Goal: Information Seeking & Learning: Learn about a topic

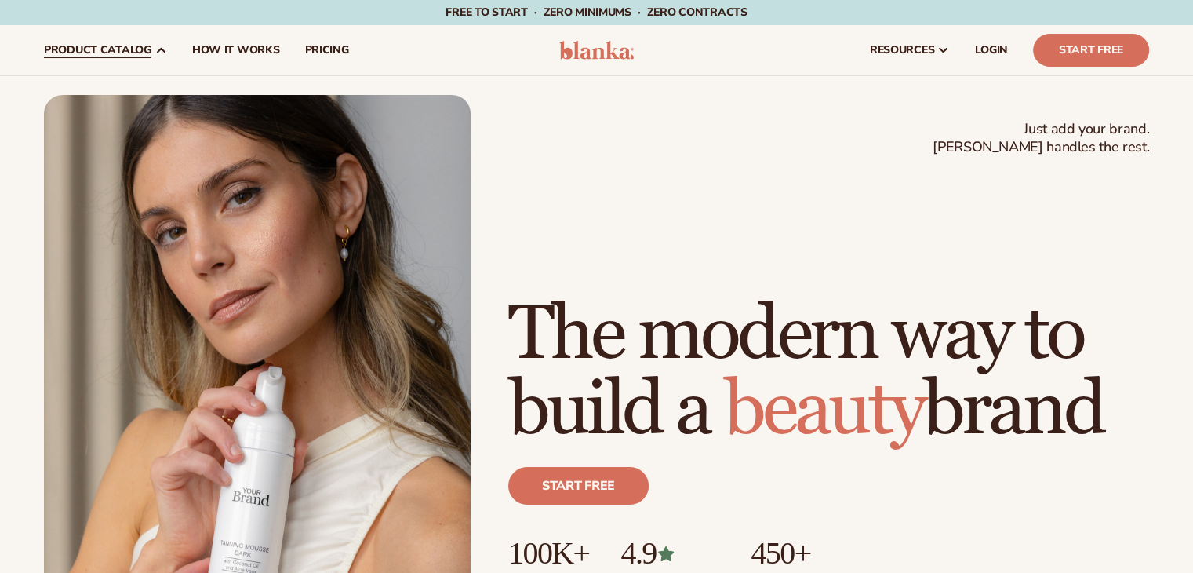
click at [91, 35] on link "product catalog" at bounding box center [105, 50] width 148 height 50
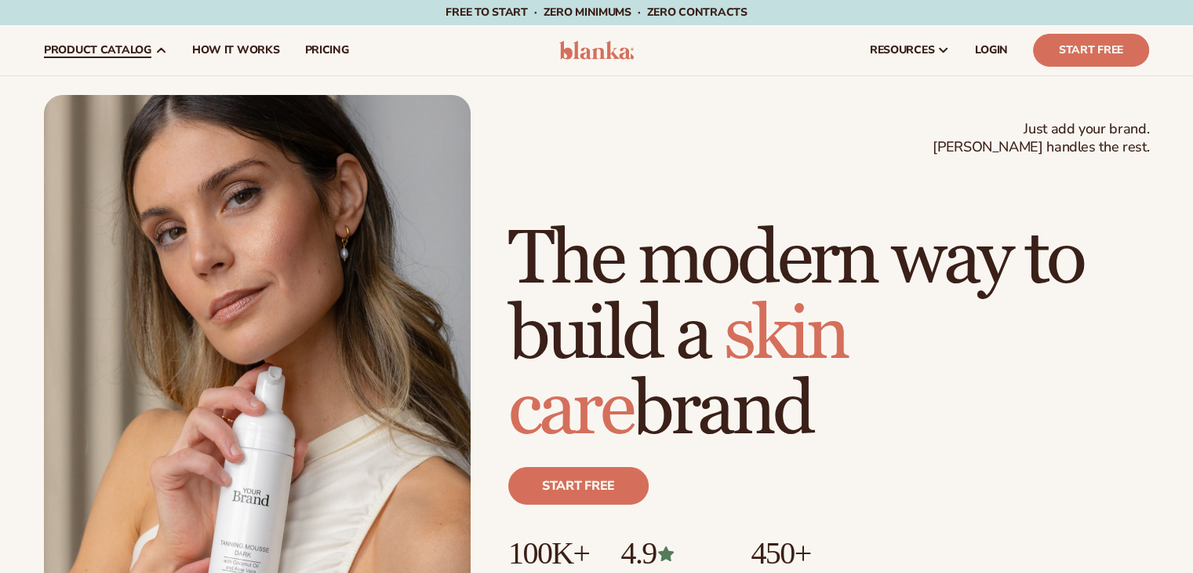
click at [107, 50] on span "product catalog" at bounding box center [97, 50] width 107 height 13
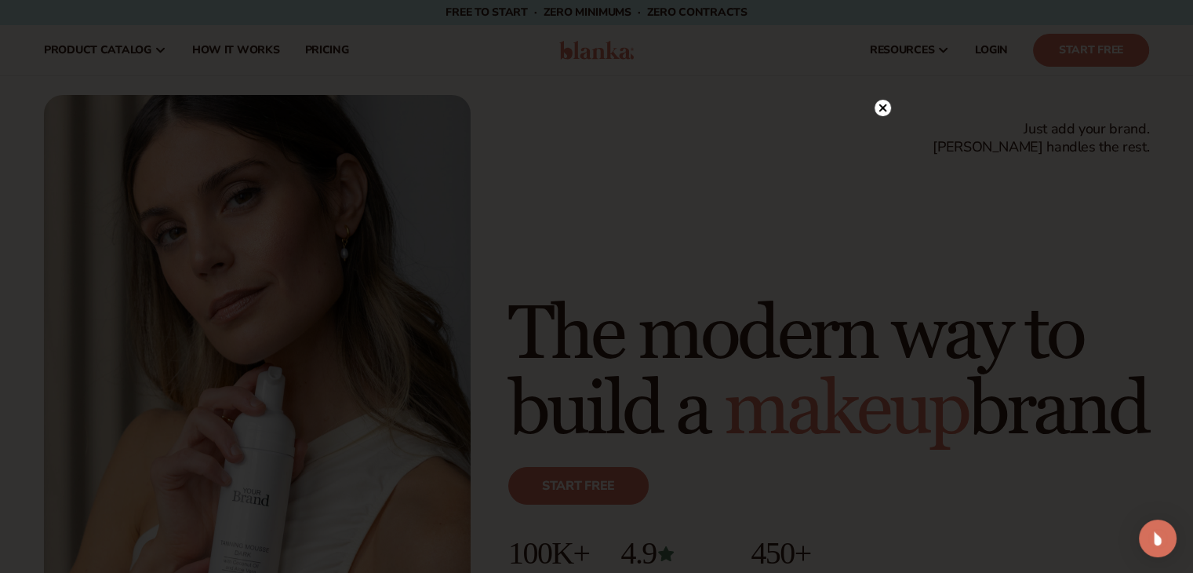
click at [883, 73] on div at bounding box center [596, 286] width 1193 height 573
click at [880, 111] on circle at bounding box center [883, 108] width 16 height 16
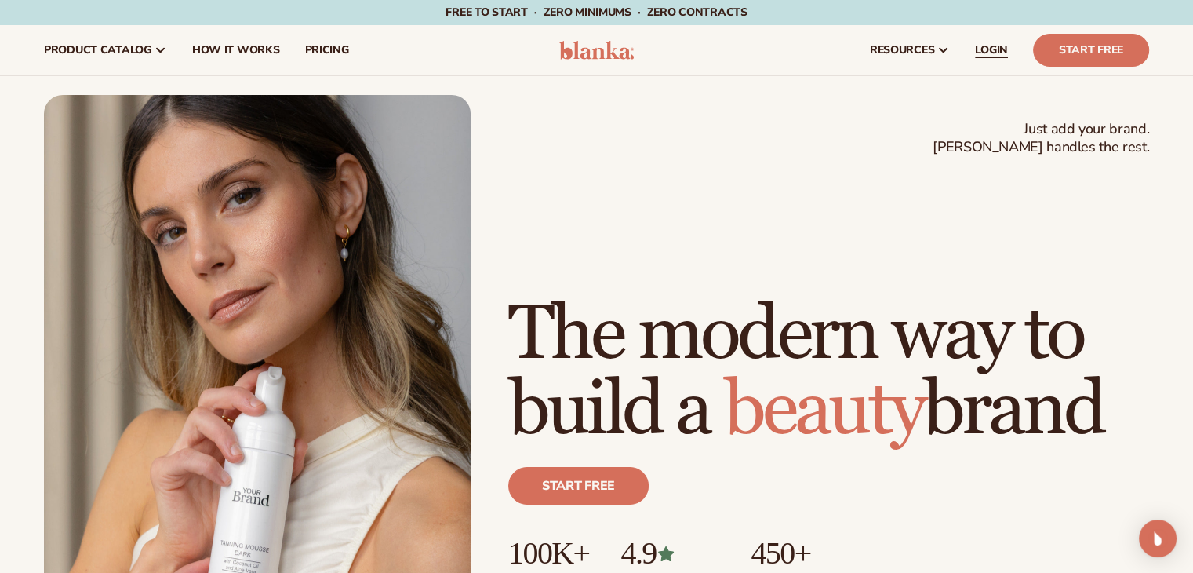
click at [1006, 53] on span "LOGIN" at bounding box center [991, 50] width 33 height 13
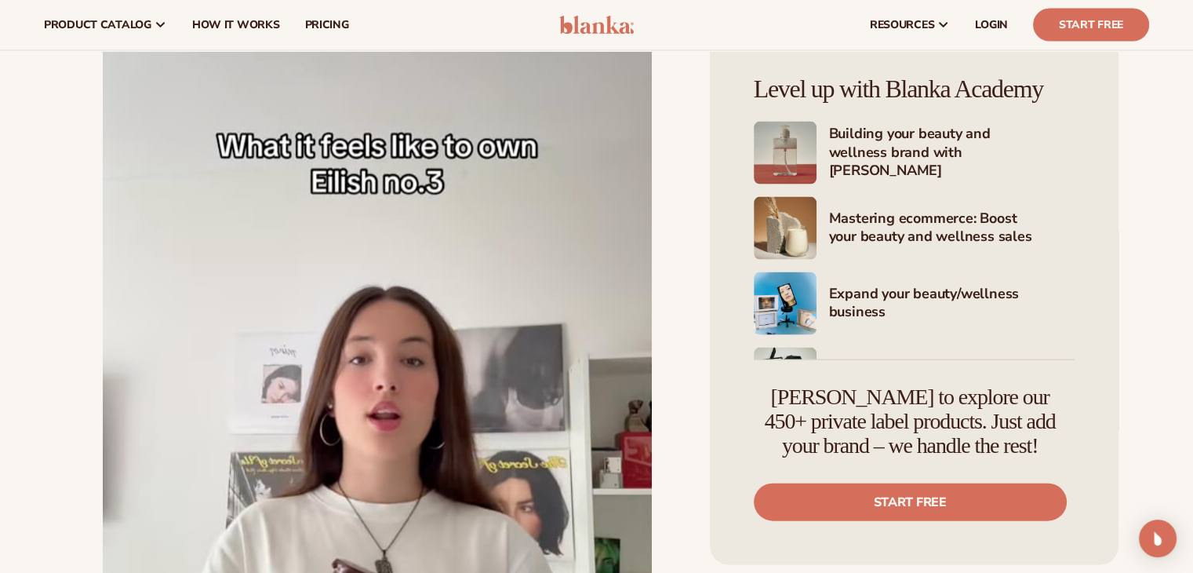
scroll to position [3065, 0]
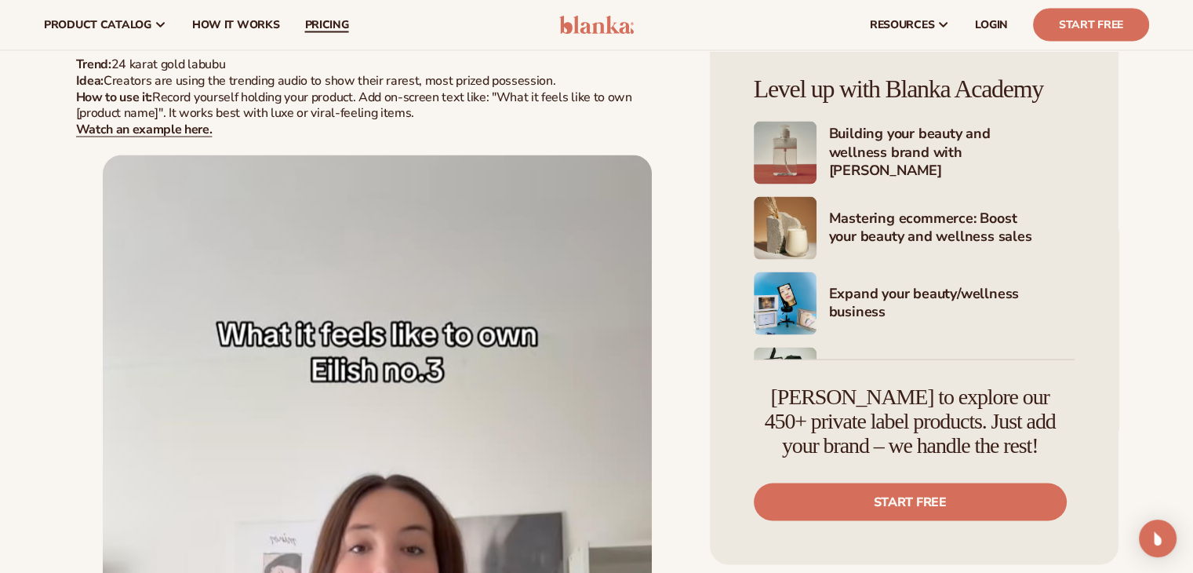
click at [341, 25] on span "pricing" at bounding box center [326, 25] width 44 height 13
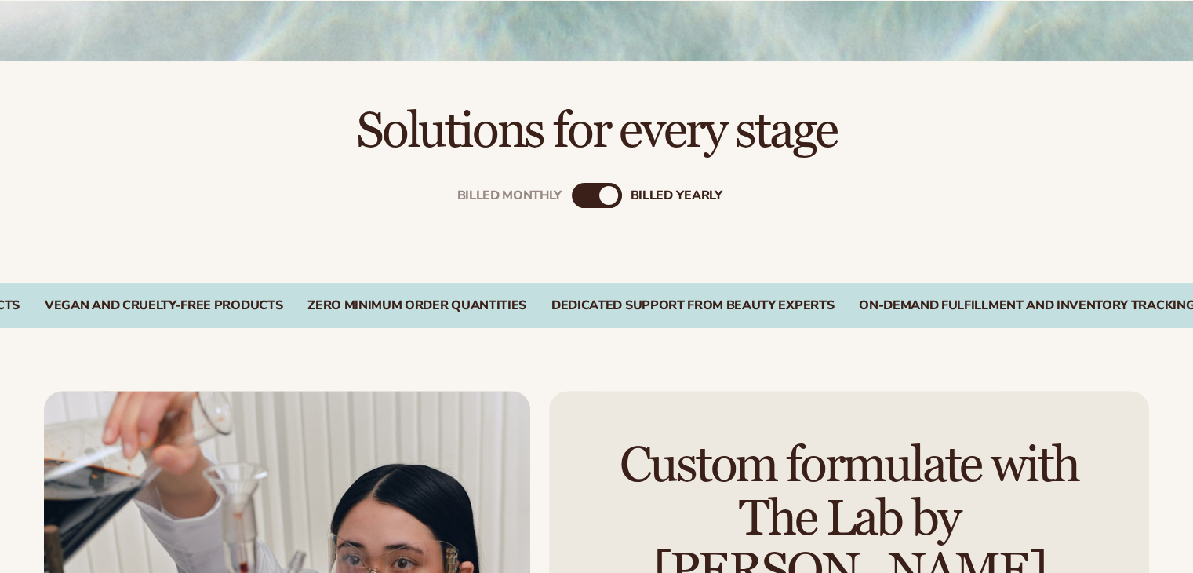
scroll to position [446, 0]
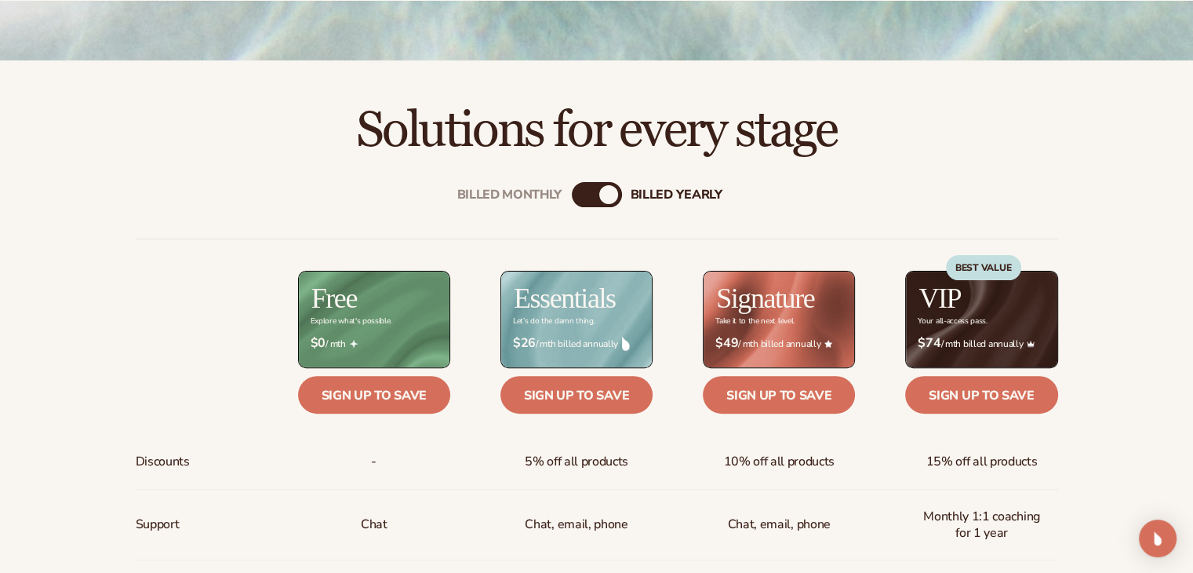
click at [581, 192] on div "Billed Monthly" at bounding box center [581, 194] width 19 height 19
click at [581, 192] on div "Billed Monthly" at bounding box center [584, 194] width 19 height 19
click at [603, 198] on div "billed Yearly" at bounding box center [612, 194] width 19 height 19
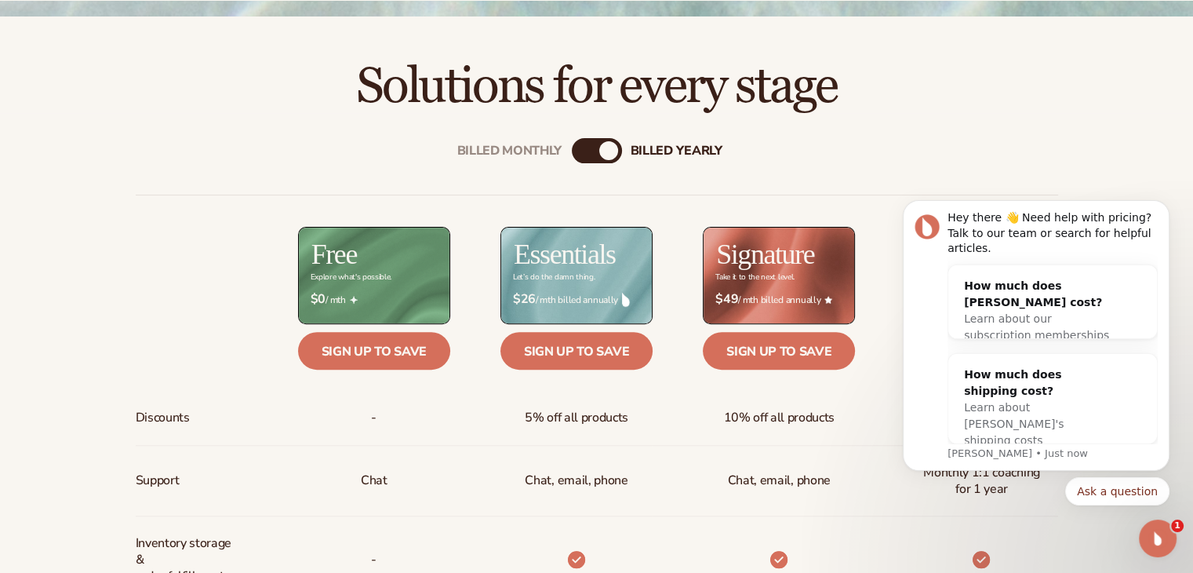
scroll to position [501, 0]
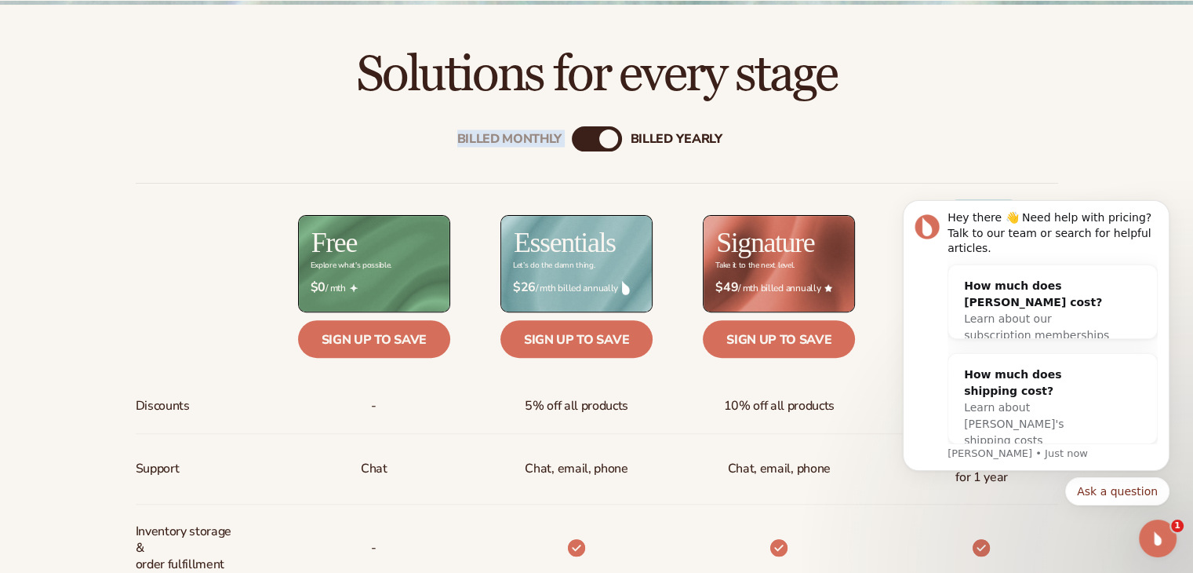
drag, startPoint x: 593, startPoint y: 133, endPoint x: 606, endPoint y: 140, distance: 14.7
click at [606, 140] on div "Billed Monthly billed Yearly" at bounding box center [597, 138] width 50 height 25
click at [606, 140] on div "billed Yearly" at bounding box center [608, 138] width 19 height 19
click at [546, 141] on div "Billed Monthly" at bounding box center [509, 139] width 105 height 15
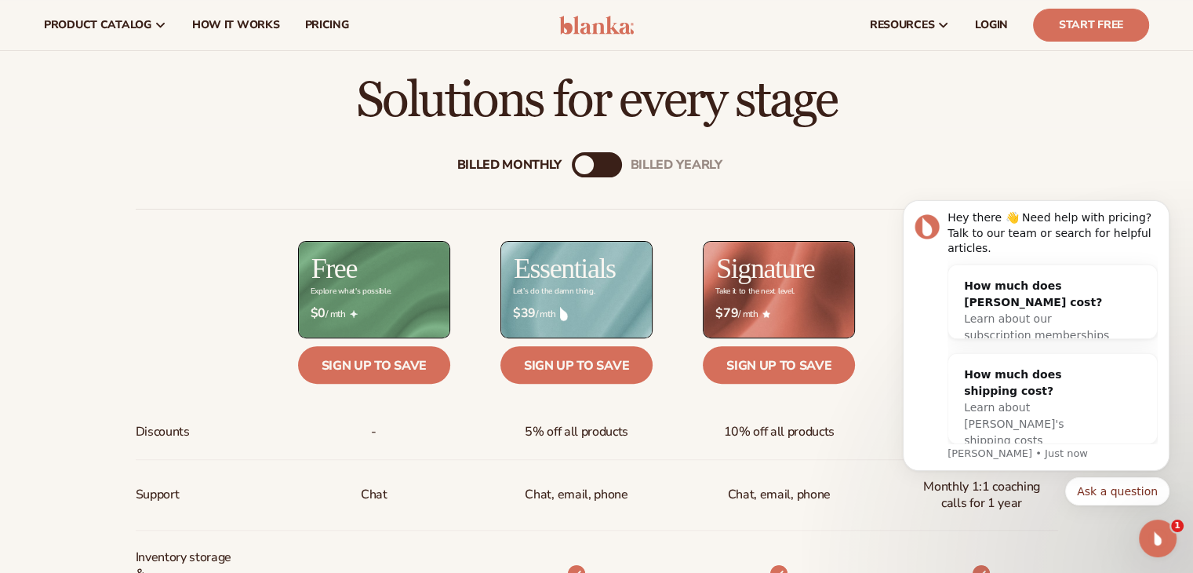
scroll to position [471, 0]
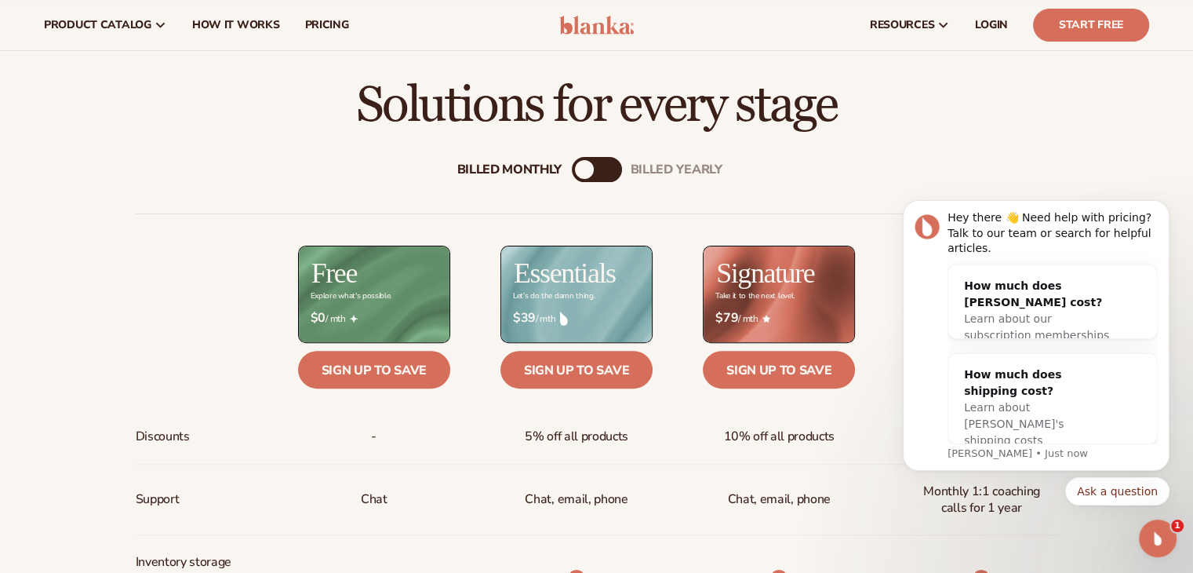
click at [584, 166] on div "Billed Monthly" at bounding box center [584, 169] width 19 height 19
click at [1165, 539] on icon "Open Intercom Messenger" at bounding box center [1159, 539] width 26 height 26
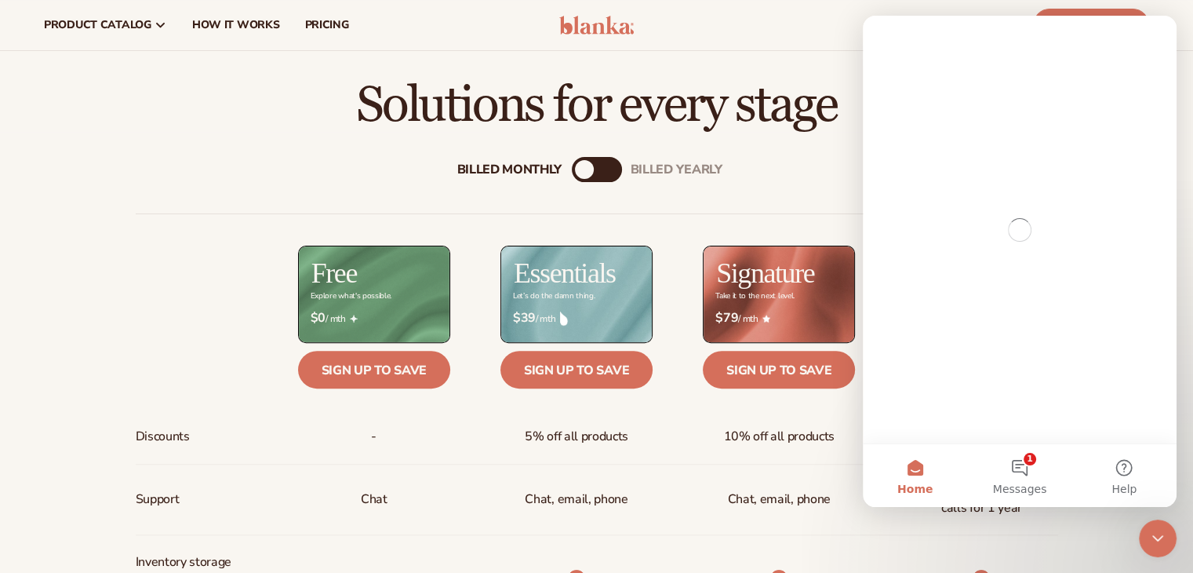
scroll to position [0, 0]
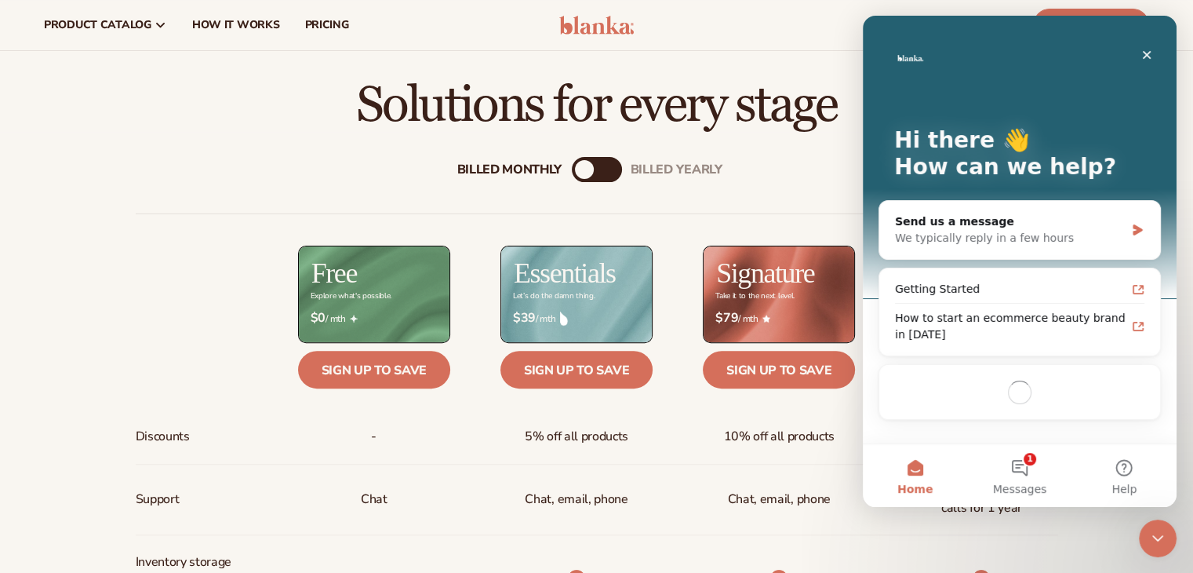
click at [1165, 539] on icon "Close Intercom Messenger" at bounding box center [1158, 538] width 19 height 19
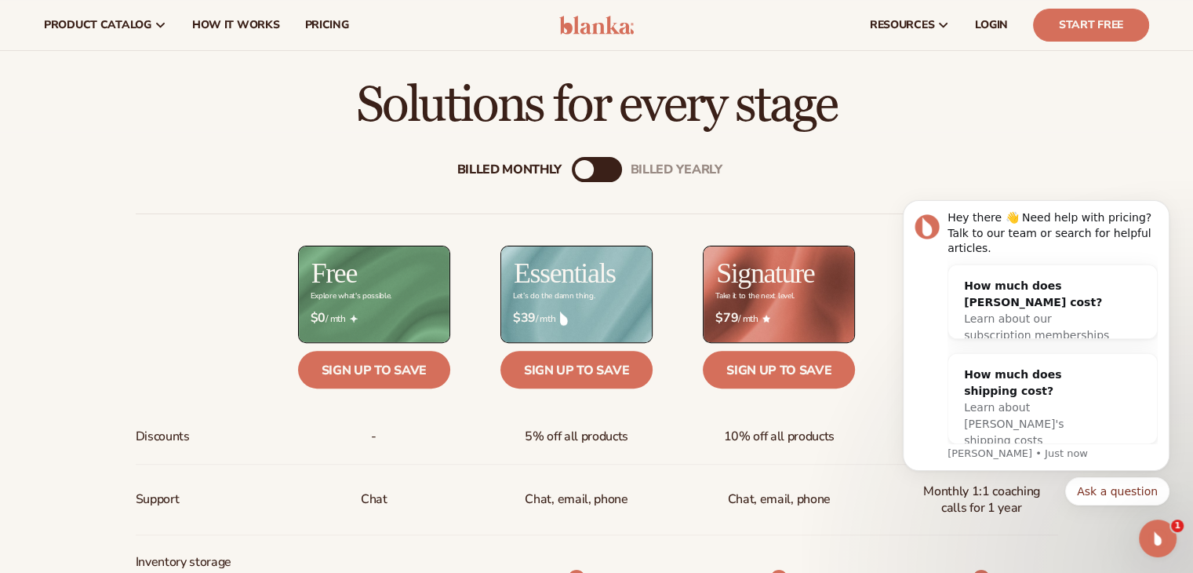
click at [590, 173] on div "Billed Monthly" at bounding box center [584, 169] width 19 height 19
click at [654, 169] on div "billed Yearly" at bounding box center [677, 169] width 92 height 15
click at [525, 173] on div "Billed Monthly" at bounding box center [509, 169] width 105 height 15
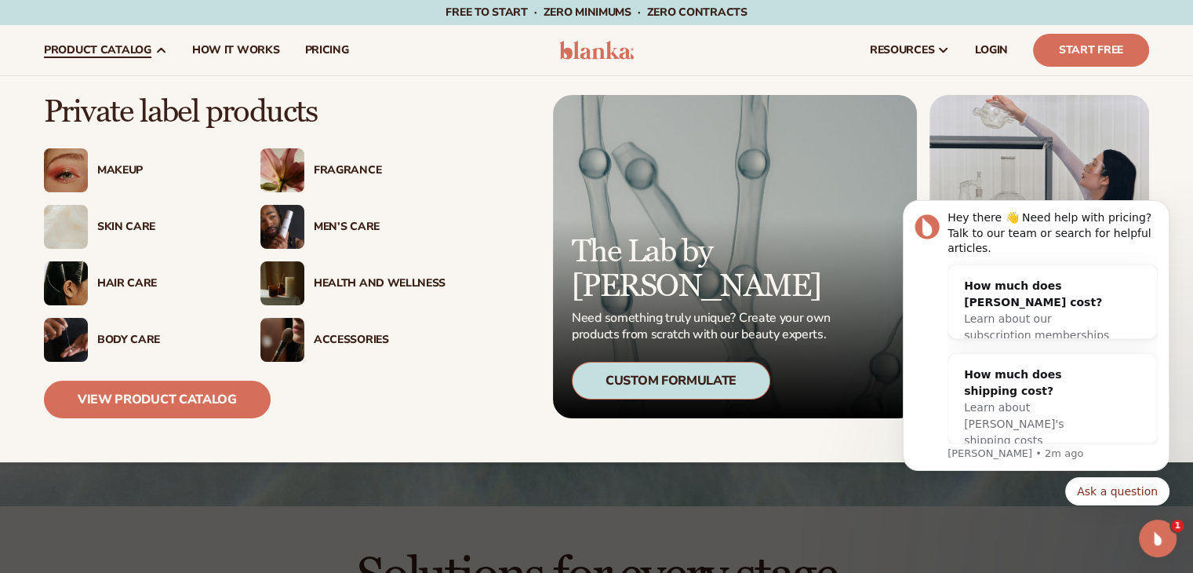
click at [148, 285] on div "Hair Care" at bounding box center [163, 283] width 132 height 13
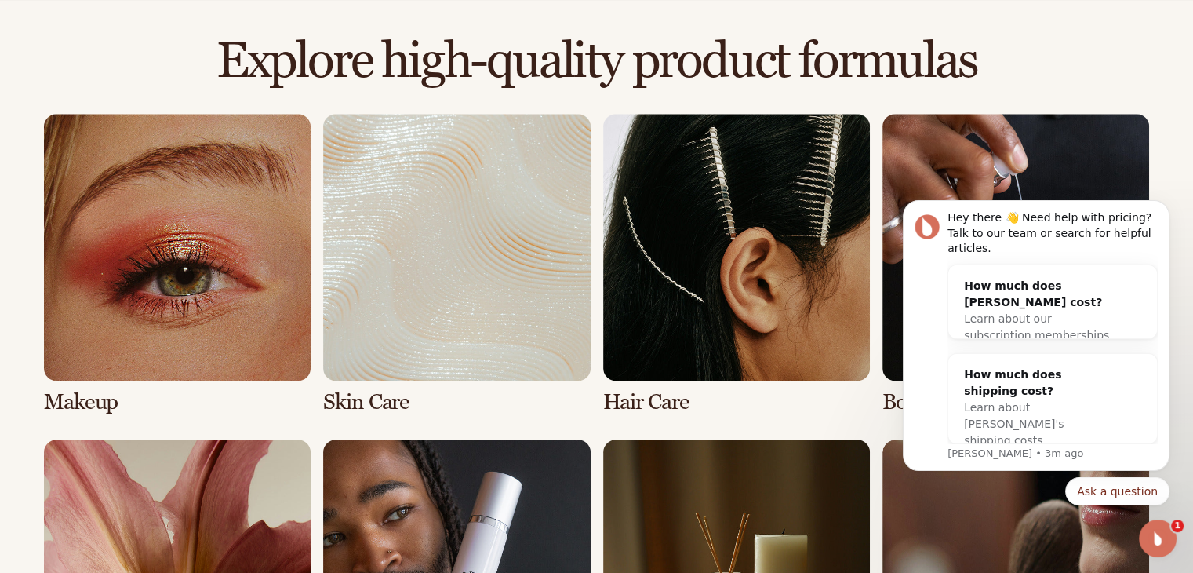
scroll to position [1070, 0]
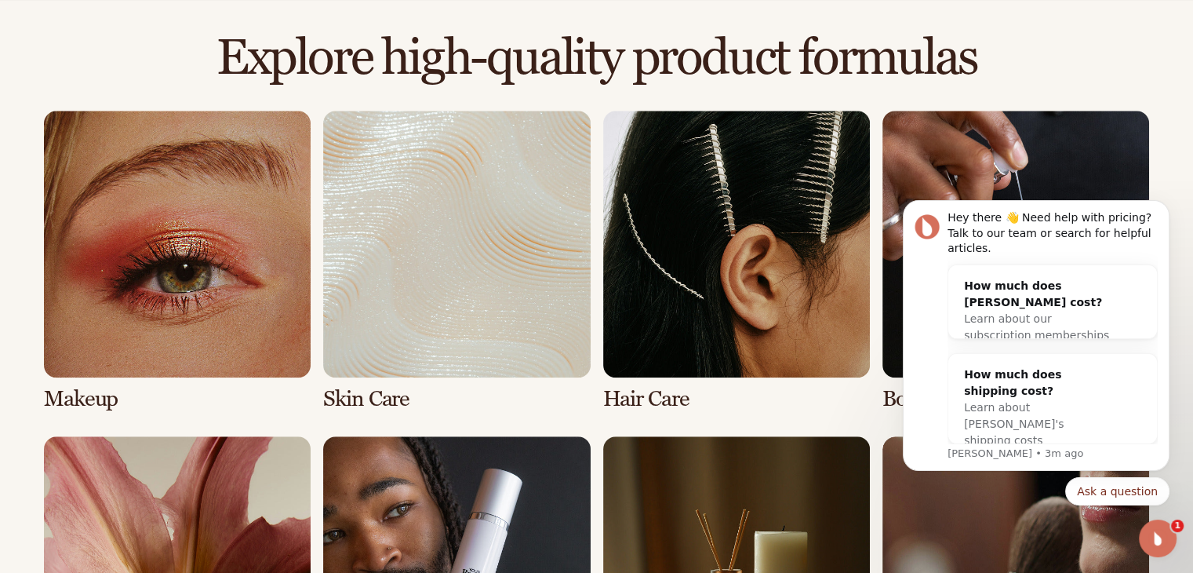
click at [695, 297] on link "3 / 8" at bounding box center [736, 261] width 267 height 301
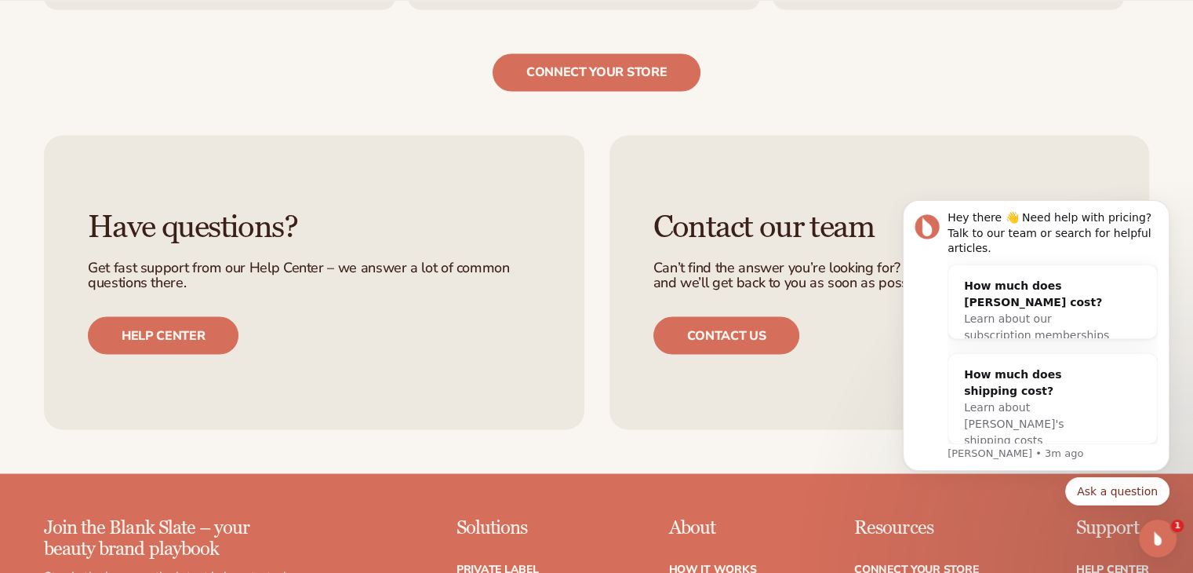
scroll to position [3120, 0]
